Goal: Task Accomplishment & Management: Use online tool/utility

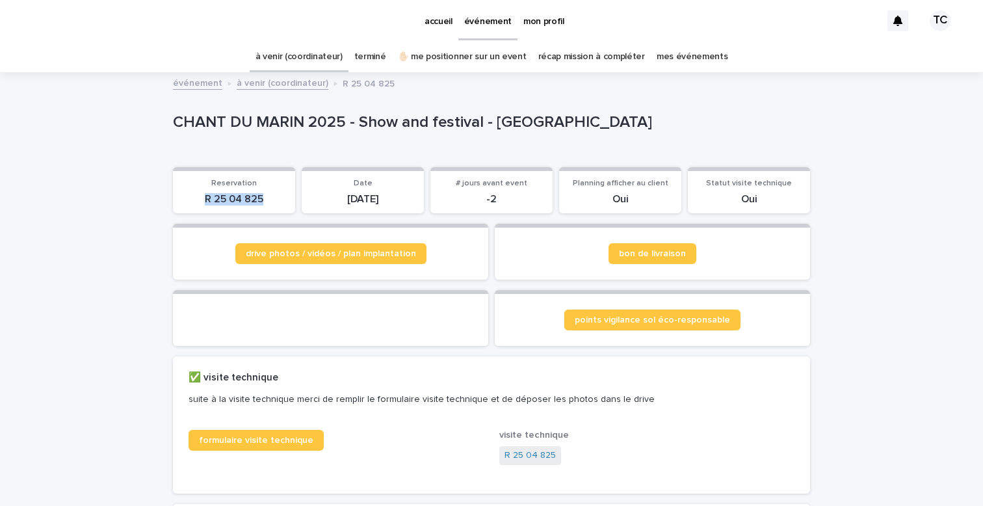
click at [457, 51] on link "✋🏻 me positionner sur un event" at bounding box center [462, 57] width 129 height 31
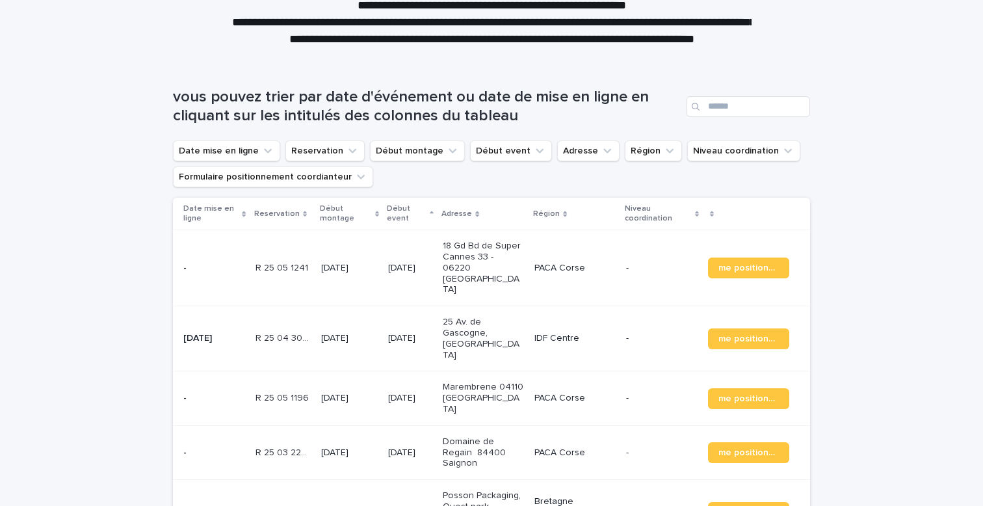
scroll to position [153, 0]
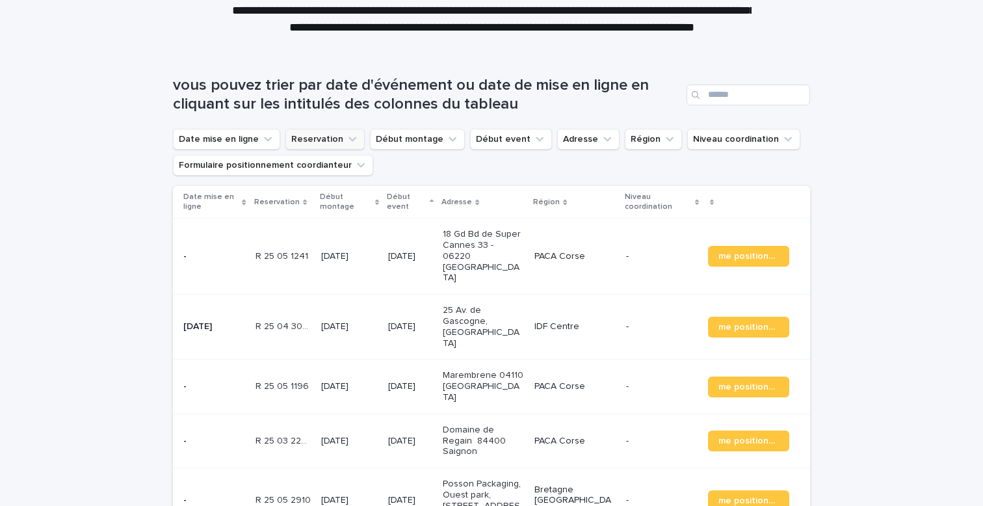
click at [326, 138] on button "Reservation" at bounding box center [324, 139] width 79 height 21
click at [641, 144] on button "Région" at bounding box center [653, 139] width 57 height 21
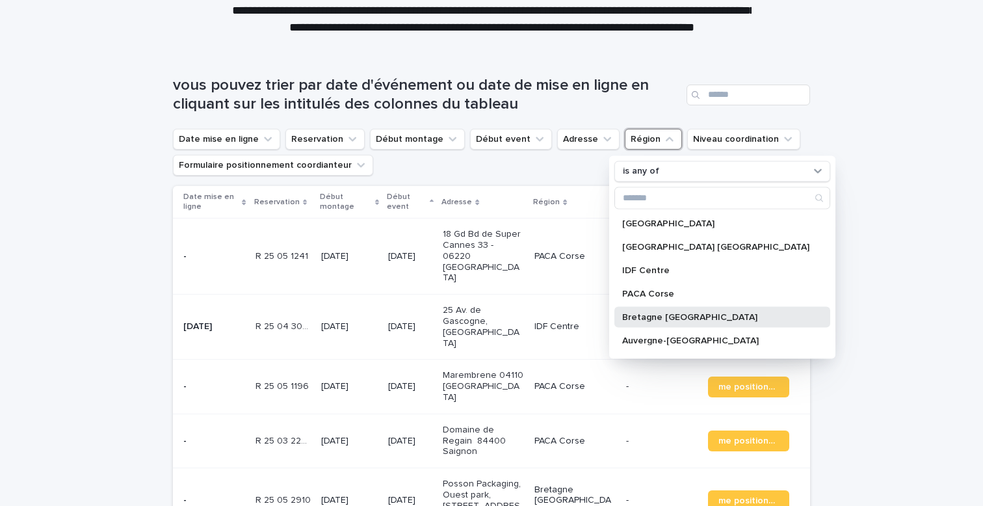
click at [655, 312] on p "Bretagne [GEOGRAPHIC_DATA]" at bounding box center [715, 316] width 187 height 9
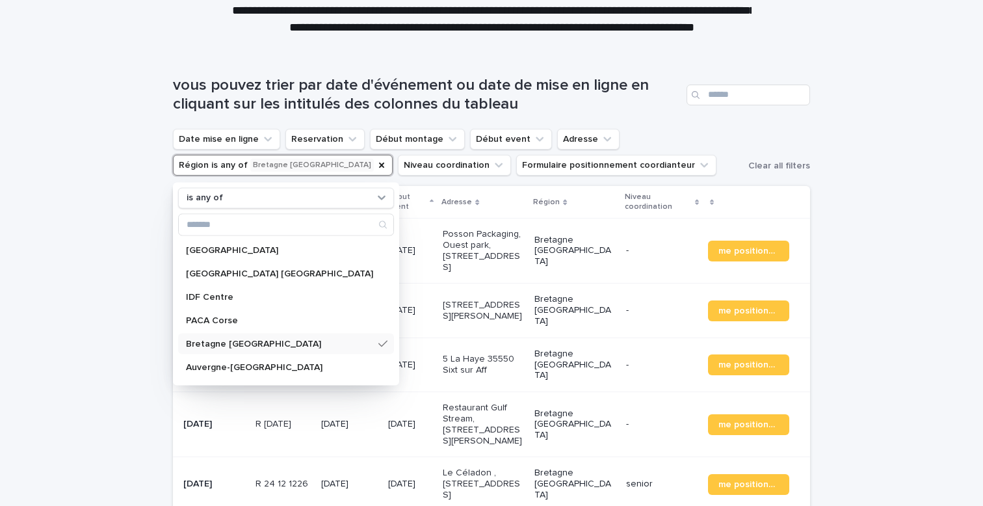
click at [261, 344] on p "Bretagne [GEOGRAPHIC_DATA]" at bounding box center [279, 343] width 187 height 9
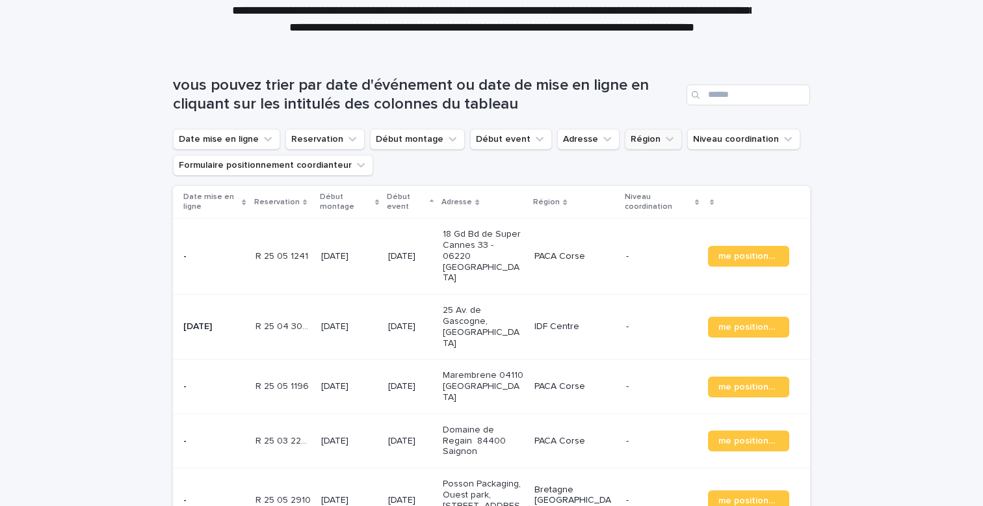
click at [636, 138] on button "Région" at bounding box center [653, 139] width 57 height 21
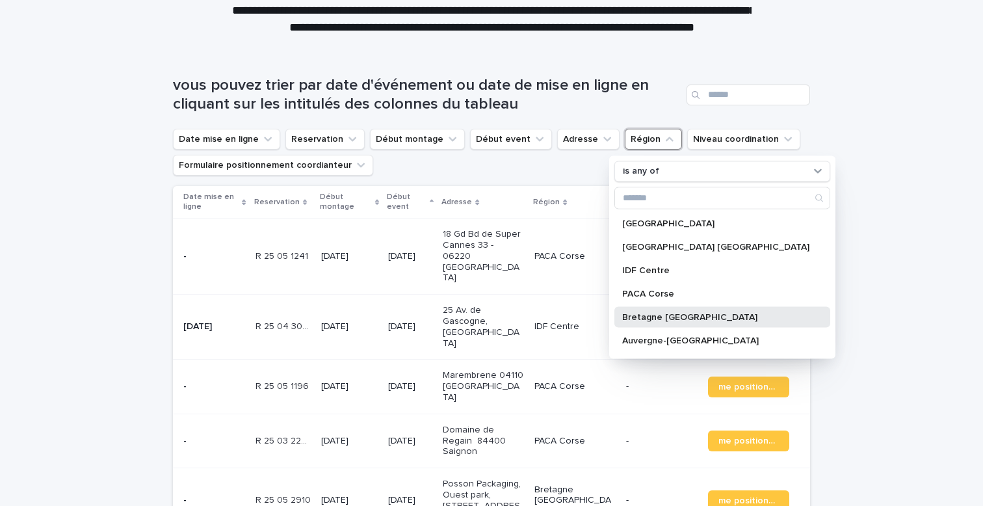
click at [648, 312] on p "Bretagne [GEOGRAPHIC_DATA]" at bounding box center [715, 316] width 187 height 9
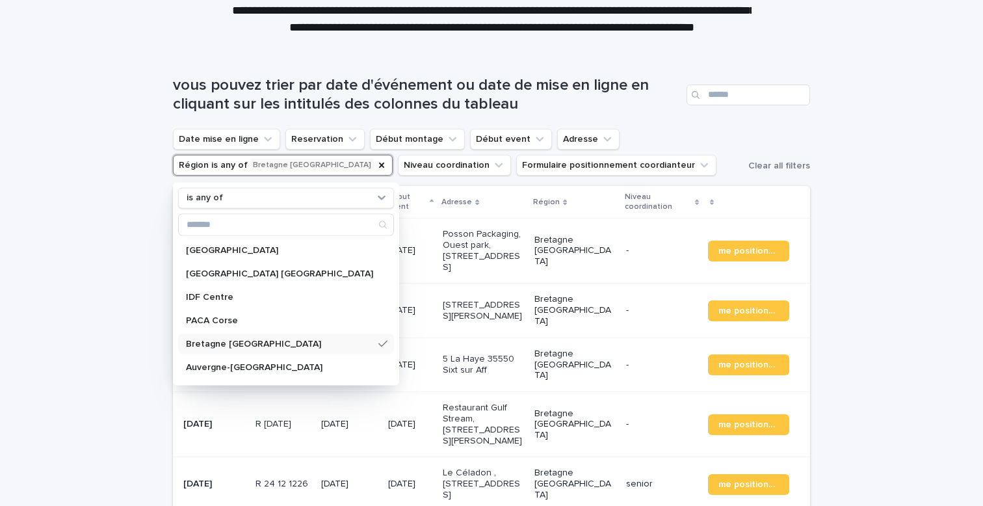
click at [79, 157] on div "Loading... Saving… Loading... Saving… vous pouvez trier par date d'événement ou…" at bounding box center [491, 390] width 983 height 680
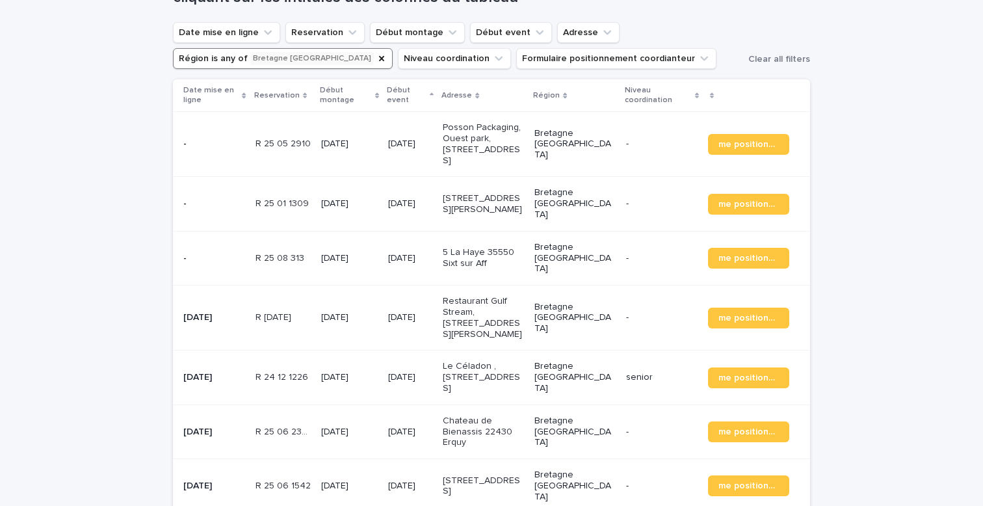
scroll to position [261, 0]
click at [398, 52] on button "Niveau coordination" at bounding box center [454, 57] width 113 height 21
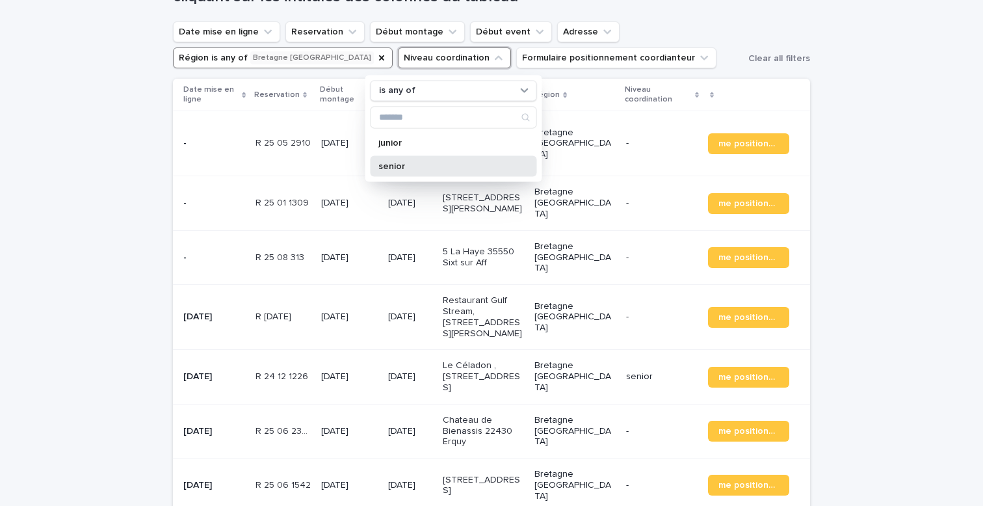
click at [397, 166] on p "senior" at bounding box center [447, 165] width 138 height 9
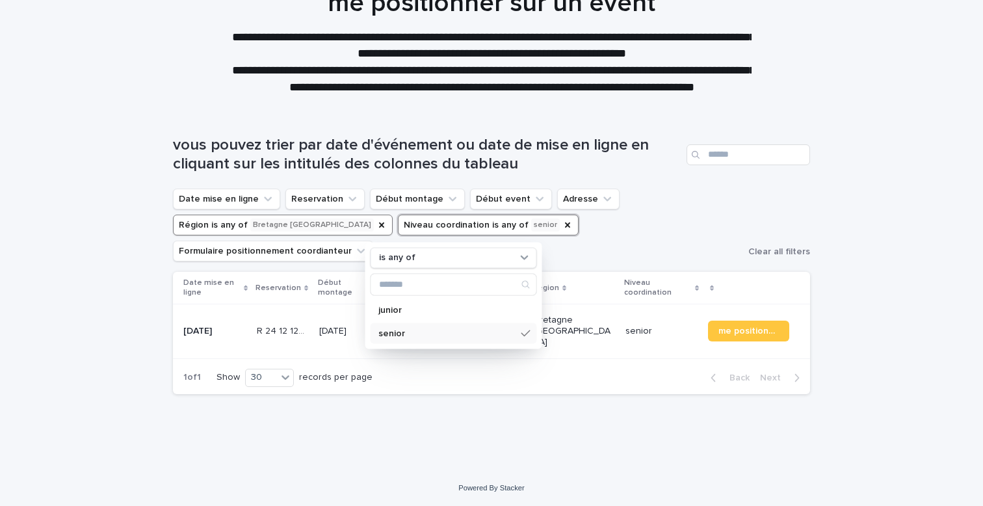
scroll to position [80, 0]
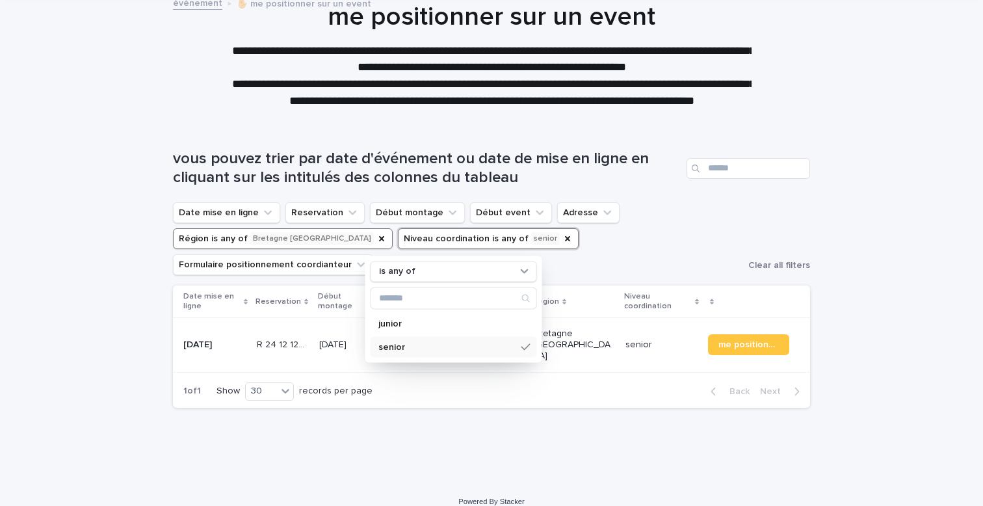
click at [109, 155] on div "Loading... Saving… Loading... Saving… vous pouvez trier par date d'événement ou…" at bounding box center [491, 302] width 983 height 359
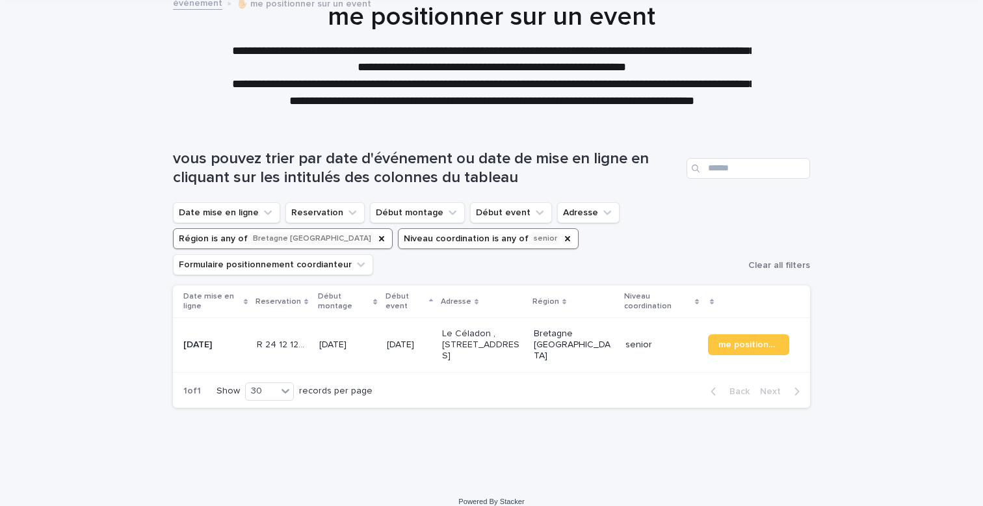
click at [503, 246] on button "Niveau coordination is any of senior" at bounding box center [488, 238] width 181 height 21
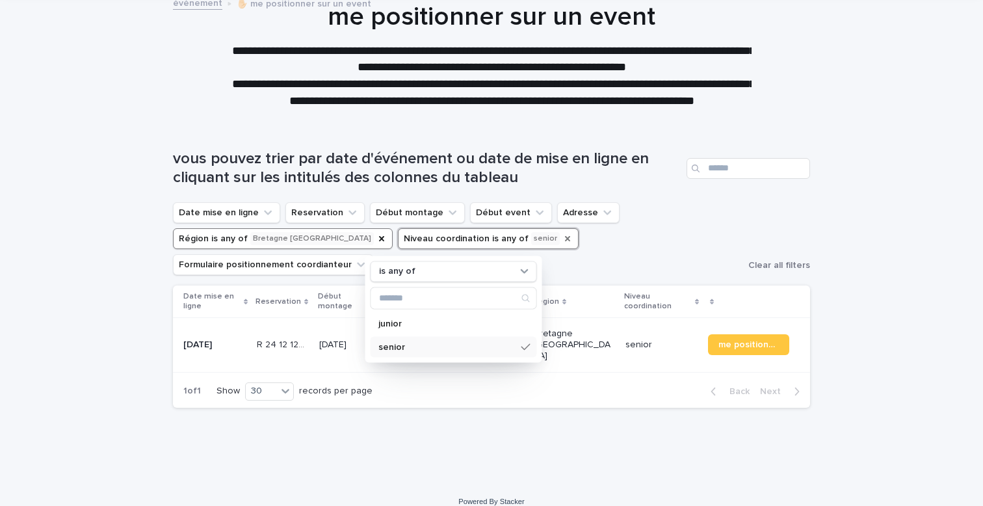
click at [562, 242] on icon "Niveau coordination" at bounding box center [567, 238] width 10 height 10
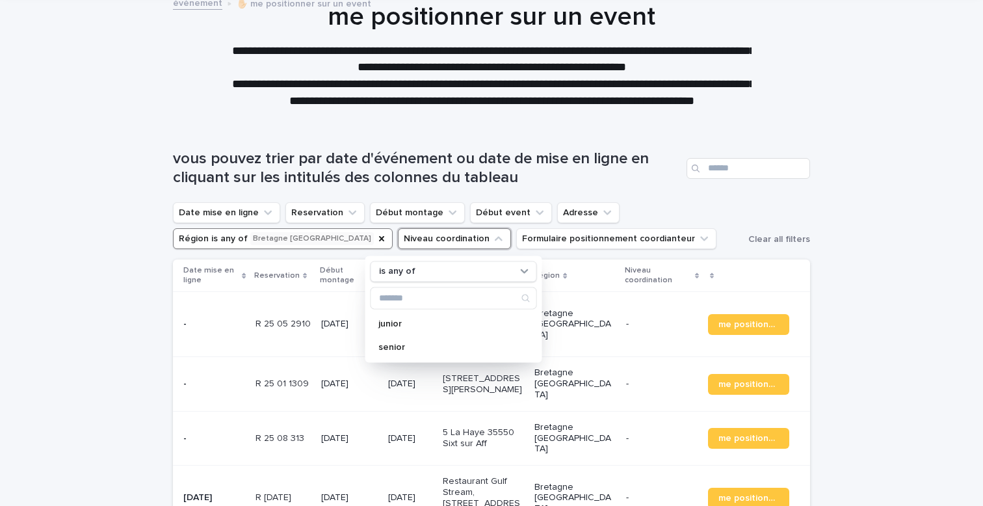
click at [47, 278] on div "Loading... Saving… Loading... Saving… vous pouvez trier par date d'événement ou…" at bounding box center [491, 463] width 983 height 680
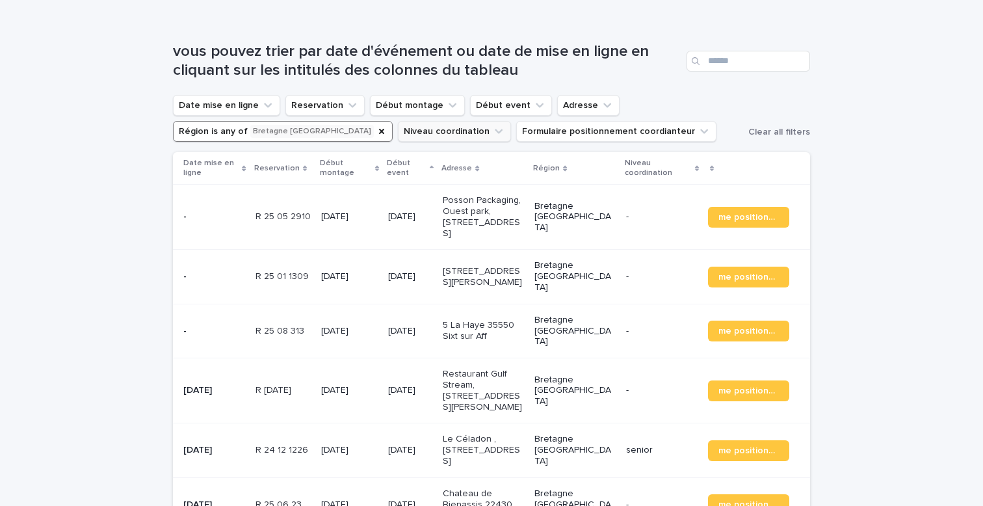
scroll to position [125, 0]
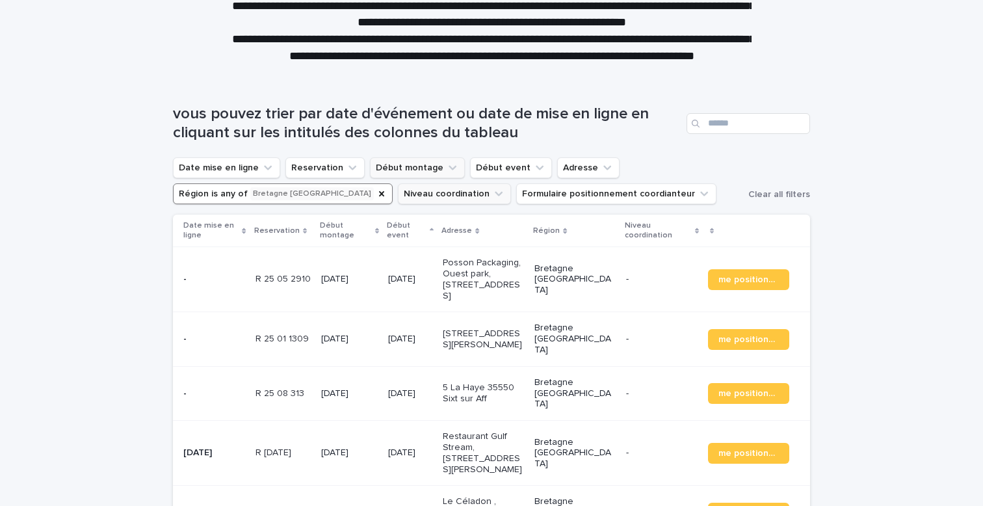
click at [420, 166] on button "Début montage" at bounding box center [417, 167] width 95 height 21
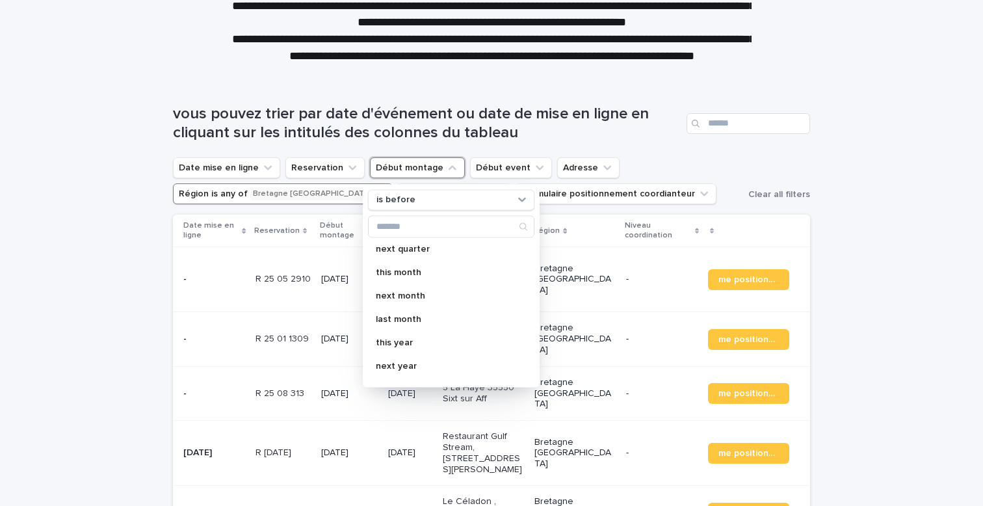
scroll to position [230, 0]
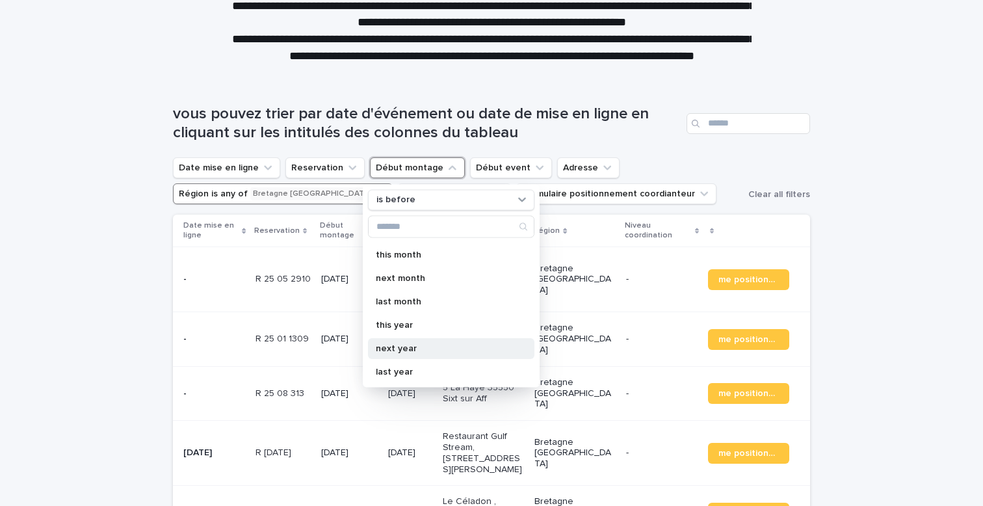
click at [411, 348] on p "next year" at bounding box center [445, 347] width 138 height 9
click at [137, 222] on div "Loading... Saving… Loading... Saving… vous pouvez trier par date d'événement ou…" at bounding box center [491, 365] width 983 height 572
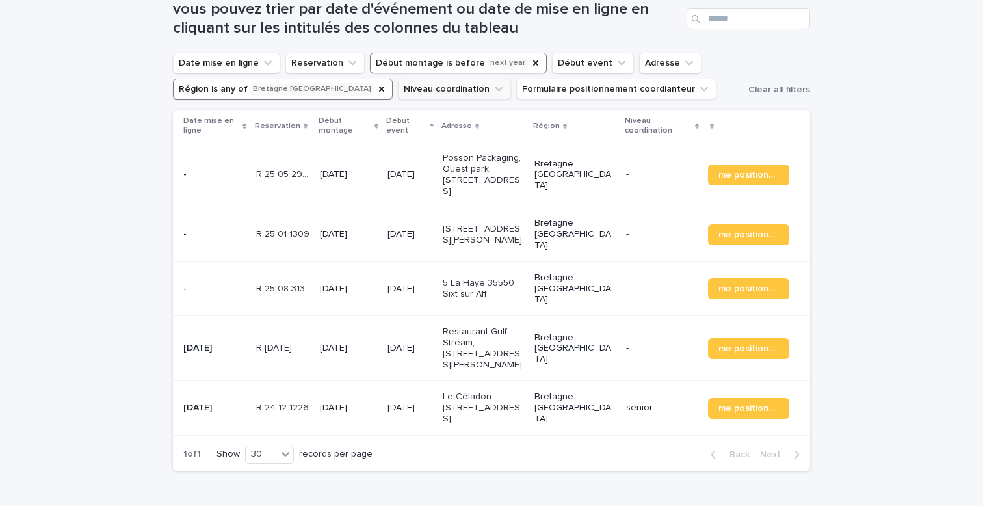
scroll to position [242, 0]
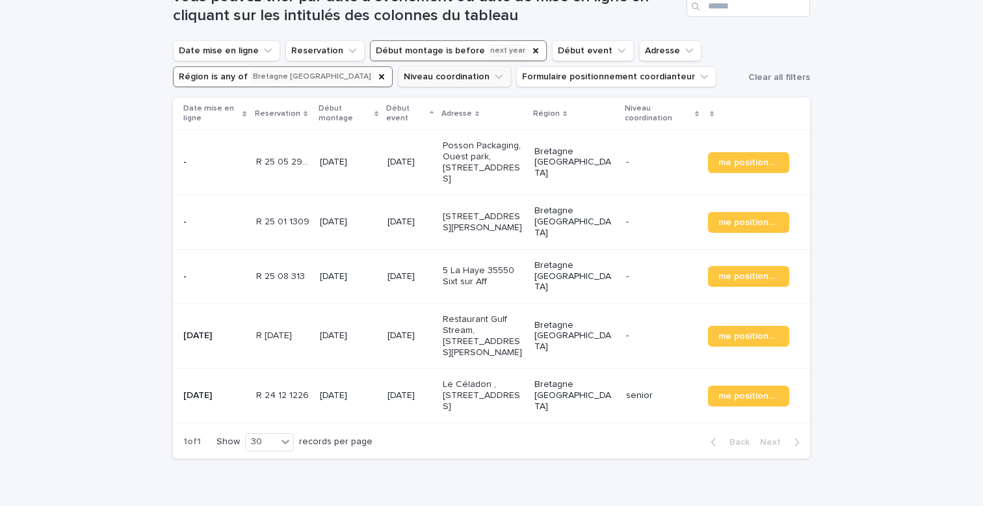
click at [60, 177] on div "Loading... Saving… Loading... Saving… vous pouvez trier par date d'événement ou…" at bounding box center [491, 248] width 983 height 572
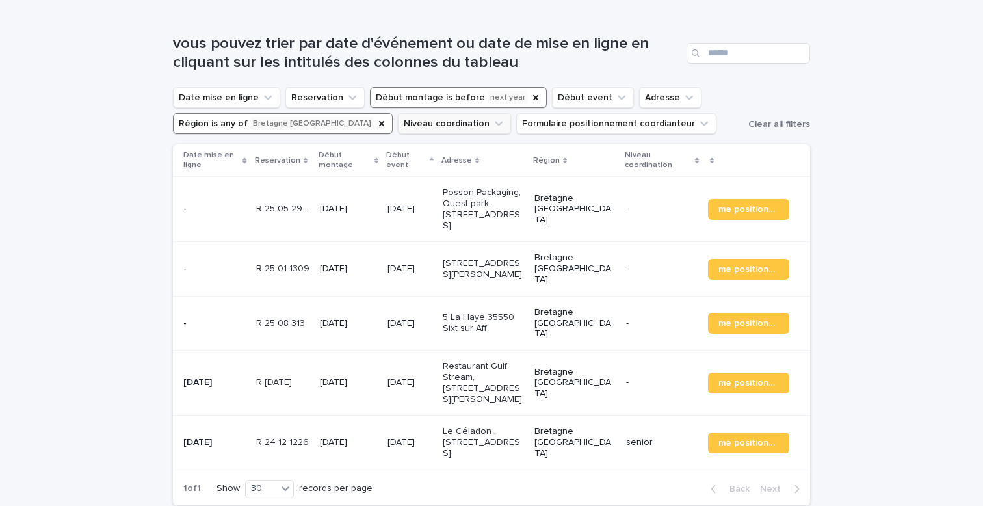
scroll to position [196, 0]
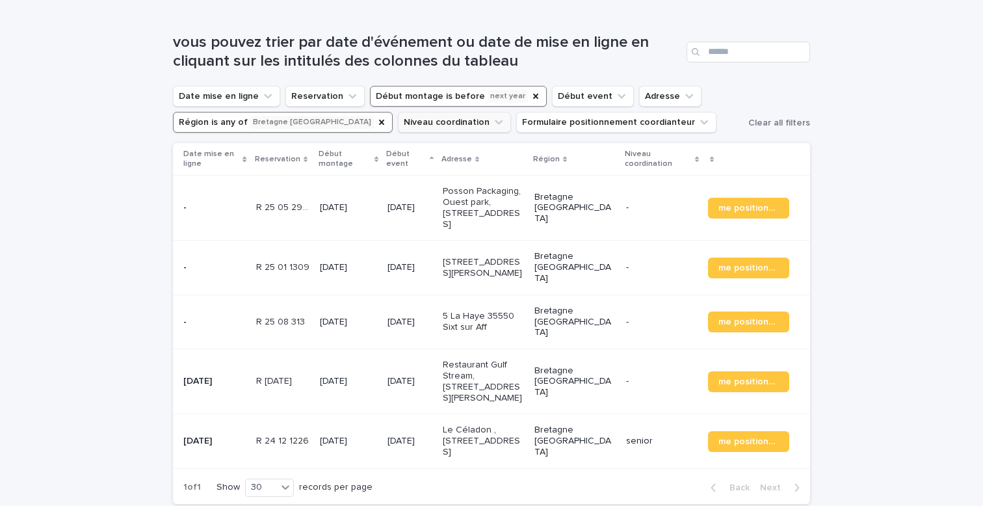
click at [435, 100] on button "Début montage is before next year" at bounding box center [458, 96] width 177 height 21
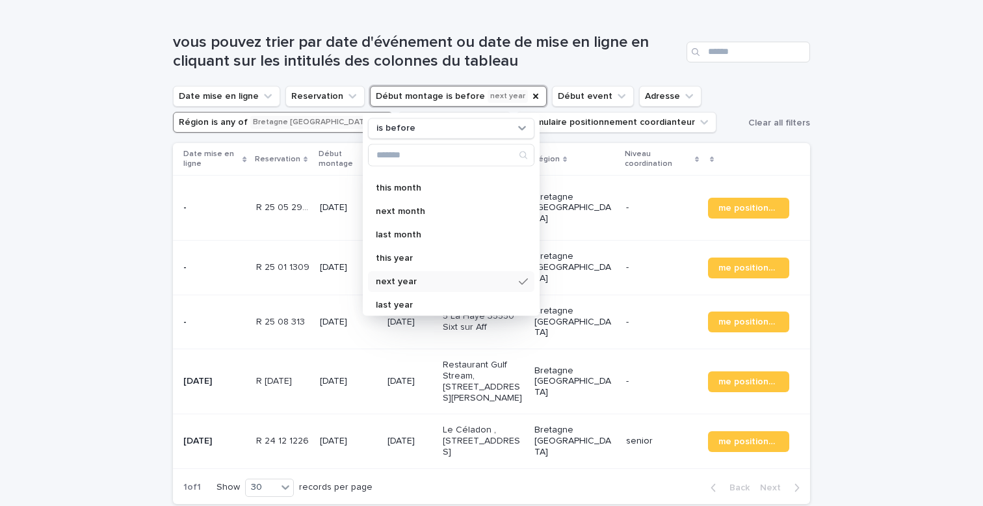
scroll to position [230, 0]
click at [533, 99] on icon "Début montage" at bounding box center [535, 96] width 5 height 5
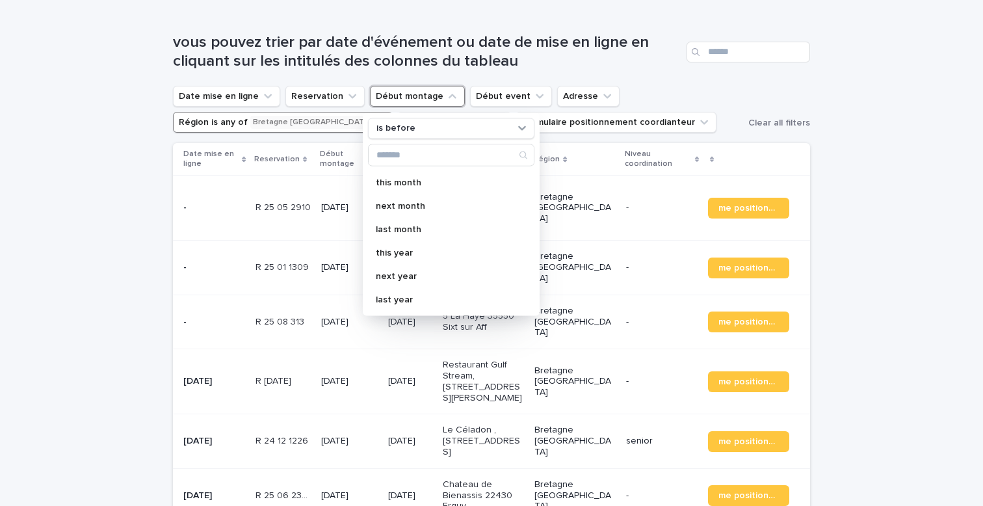
click at [151, 136] on div "Loading... Saving… Loading... Saving… vous pouvez trier par date d'événement ou…" at bounding box center [491, 347] width 983 height 680
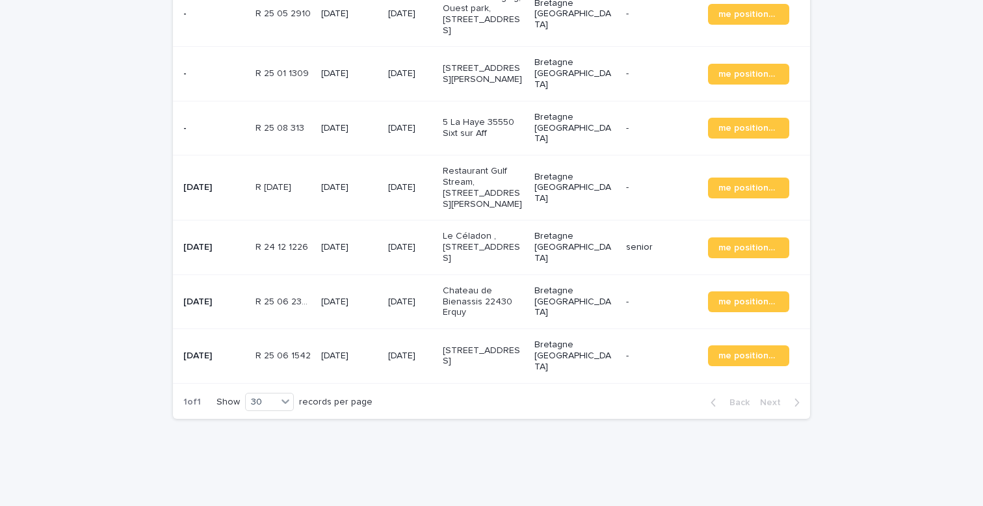
scroll to position [427, 0]
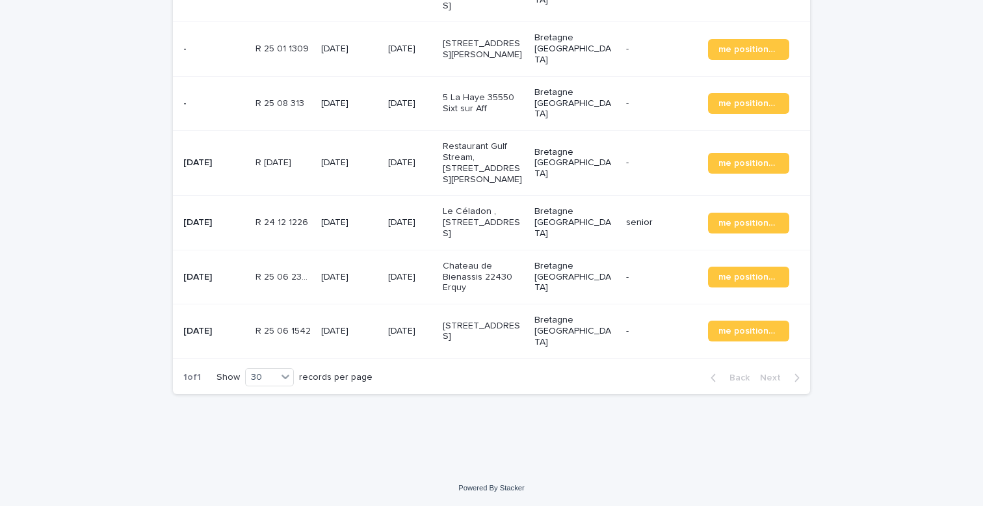
click at [218, 275] on p "[DATE]" at bounding box center [214, 277] width 62 height 11
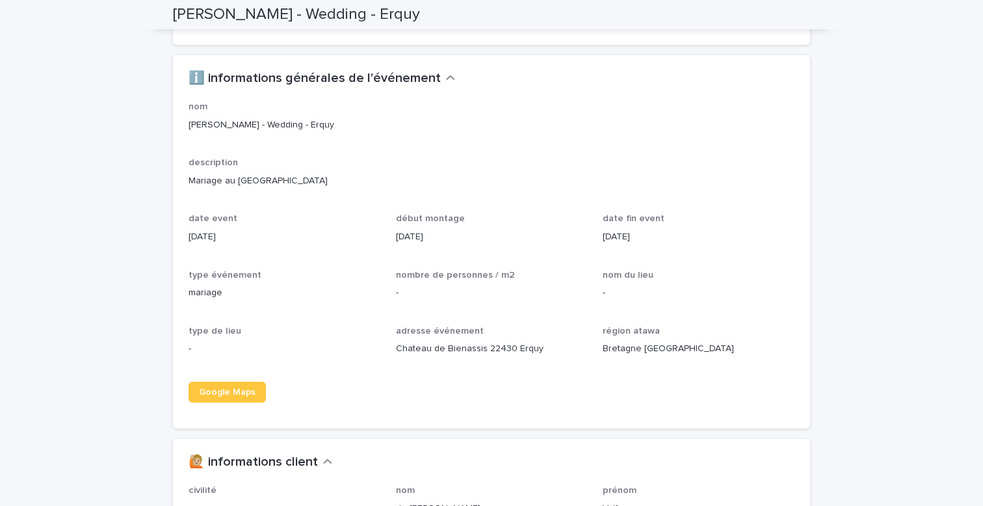
scroll to position [1144, 0]
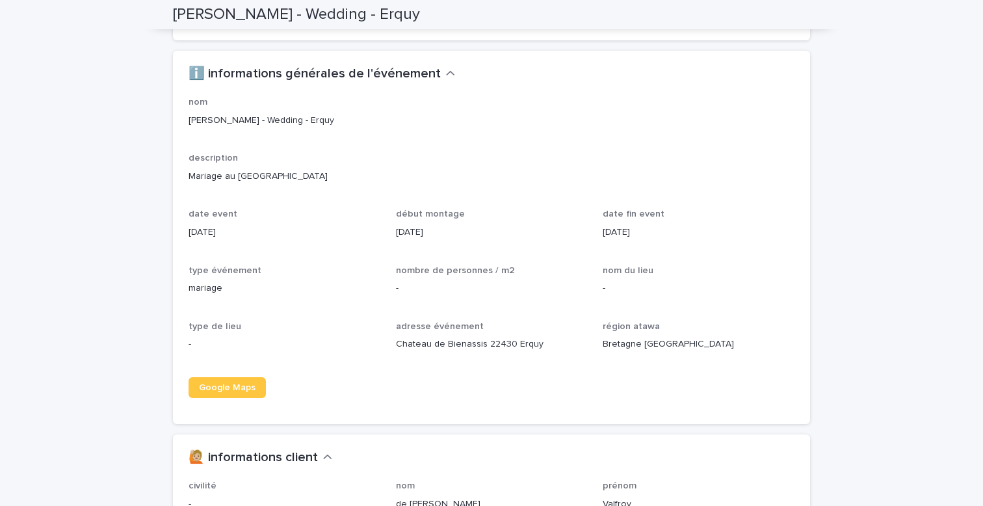
drag, startPoint x: 329, startPoint y: 199, endPoint x: 235, endPoint y: 197, distance: 93.6
click at [235, 183] on p "Mariage au [GEOGRAPHIC_DATA]" at bounding box center [491, 177] width 606 height 14
copy p "[GEOGRAPHIC_DATA]"
